Goal: Task Accomplishment & Management: Manage account settings

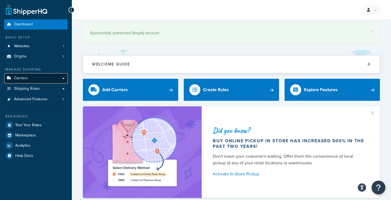
click at [58, 77] on link "Carriers" at bounding box center [36, 78] width 64 height 10
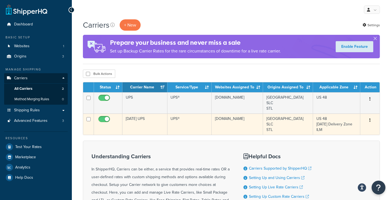
click at [103, 118] on input "checkbox" at bounding box center [104, 120] width 15 height 7
checkbox input "false"
click at [369, 119] on button "button" at bounding box center [370, 120] width 8 height 9
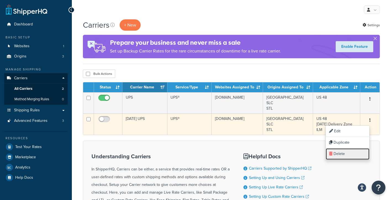
click at [337, 156] on link "Delete" at bounding box center [348, 153] width 44 height 11
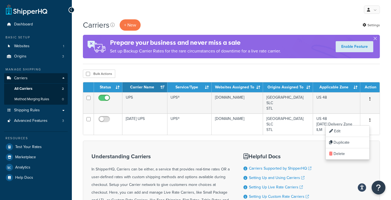
click at [339, 180] on div "Understanding Carriers In ShipperHQ, Carriers can be either, a service that pro…" at bounding box center [231, 194] width 297 height 106
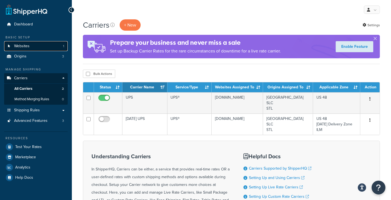
click at [36, 43] on link "Websites 1" at bounding box center [36, 46] width 64 height 10
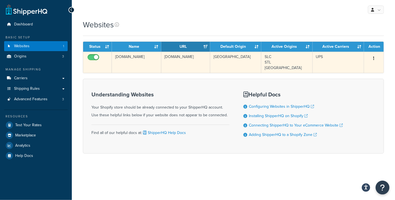
click at [373, 58] on button "button" at bounding box center [374, 58] width 8 height 9
click at [359, 69] on link "Edit" at bounding box center [352, 69] width 44 height 11
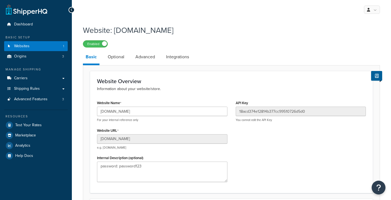
select select "130783"
click at [122, 55] on link "Optional" at bounding box center [116, 56] width 22 height 13
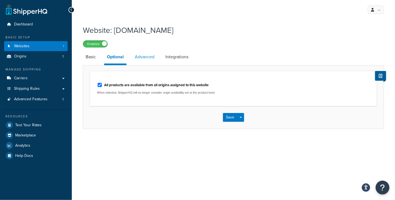
click at [142, 59] on link "Advanced" at bounding box center [144, 56] width 25 height 13
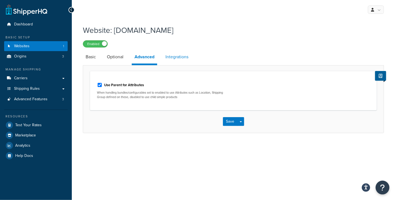
click at [183, 57] on link "Integrations" at bounding box center [177, 56] width 28 height 13
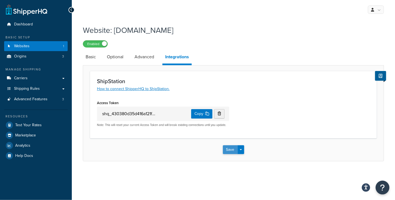
click at [234, 151] on button "Save" at bounding box center [230, 149] width 15 height 9
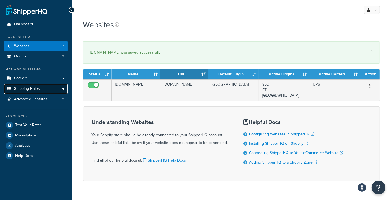
click at [27, 90] on span "Shipping Rules" at bounding box center [27, 88] width 26 height 5
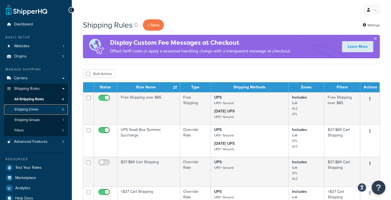
click at [38, 110] on span "Shipping Zones" at bounding box center [26, 109] width 24 height 5
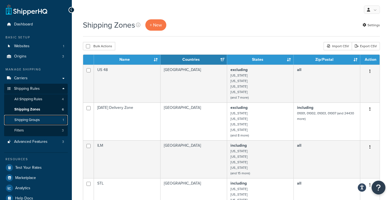
drag, startPoint x: 0, startPoint y: 0, endPoint x: 34, endPoint y: 121, distance: 126.0
click at [34, 121] on span "Shipping Groups" at bounding box center [26, 120] width 25 height 5
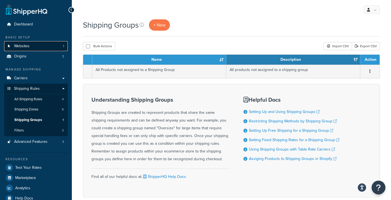
click at [32, 48] on link "Websites 1" at bounding box center [36, 46] width 64 height 10
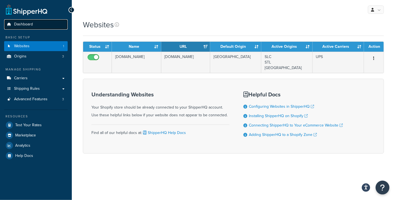
click at [27, 25] on span "Dashboard" at bounding box center [23, 24] width 19 height 5
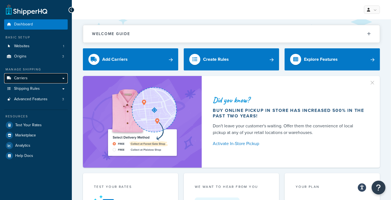
click at [64, 79] on link "Carriers" at bounding box center [36, 78] width 64 height 10
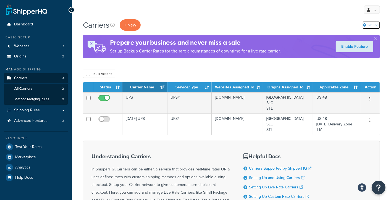
click at [364, 26] on icon at bounding box center [364, 25] width 4 height 4
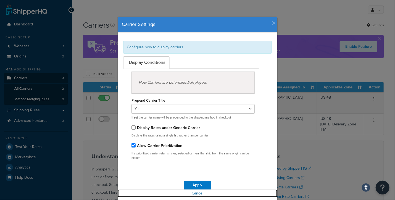
click at [196, 192] on link "Cancel" at bounding box center [198, 194] width 160 height 8
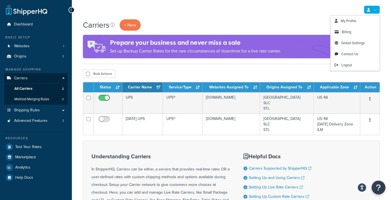
click at [377, 9] on link at bounding box center [372, 10] width 16 height 8
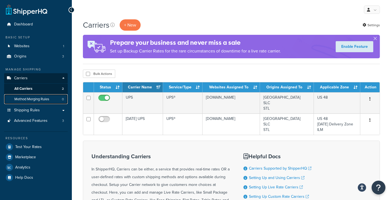
click at [40, 101] on span "Method Merging Rules" at bounding box center [31, 99] width 35 height 5
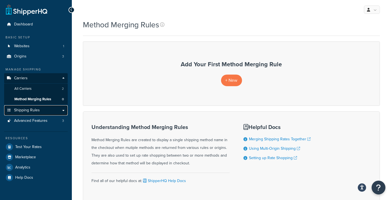
click at [41, 111] on link "Shipping Rules" at bounding box center [36, 110] width 64 height 10
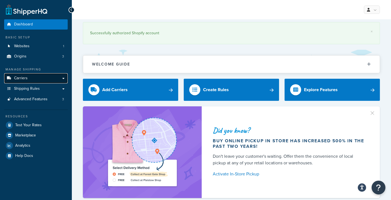
click at [28, 78] on link "Carriers" at bounding box center [36, 78] width 64 height 10
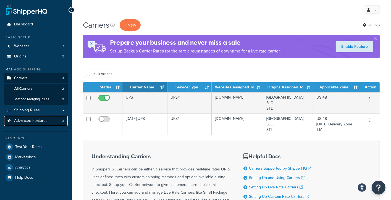
click at [40, 119] on span "Advanced Features" at bounding box center [30, 121] width 33 height 5
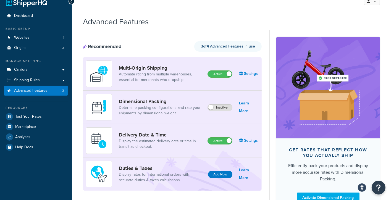
scroll to position [8, 0]
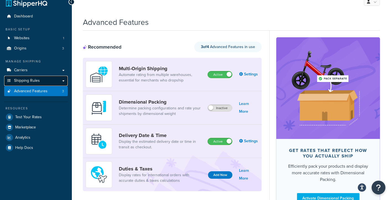
click at [32, 79] on span "Shipping Rules" at bounding box center [27, 80] width 26 height 5
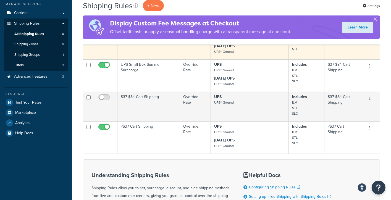
scroll to position [65, 0]
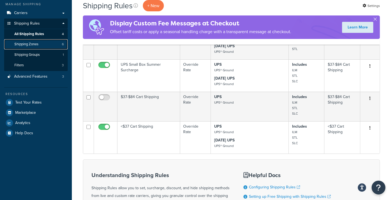
click at [34, 45] on span "Shipping Zones" at bounding box center [26, 44] width 24 height 5
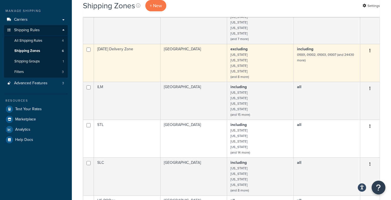
scroll to position [57, 0]
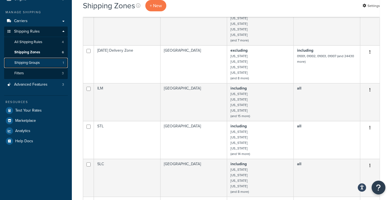
click at [39, 60] on span "Shipping Groups" at bounding box center [26, 62] width 25 height 5
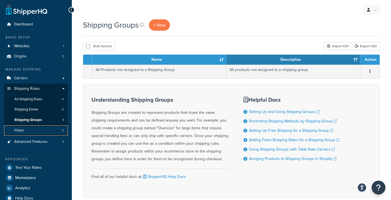
click at [30, 130] on link "Filters 3" at bounding box center [36, 130] width 64 height 10
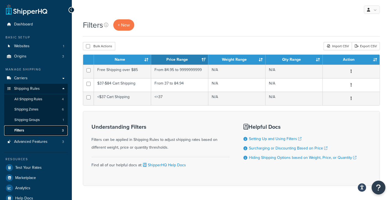
click at [30, 130] on link "Filters 3" at bounding box center [36, 130] width 64 height 10
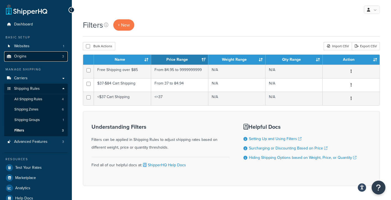
click at [22, 58] on span "Origins" at bounding box center [20, 56] width 12 height 5
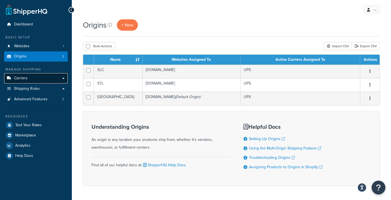
click at [25, 78] on span "Carriers" at bounding box center [21, 78] width 14 height 5
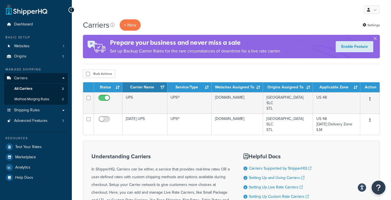
click at [277, 17] on div "My Profile Billing Global Settings Contact Us Logout" at bounding box center [231, 9] width 319 height 19
